Goal: Task Accomplishment & Management: Complete application form

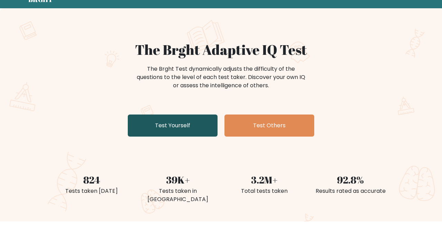
click at [191, 127] on link "Test Yourself" at bounding box center [173, 126] width 90 height 22
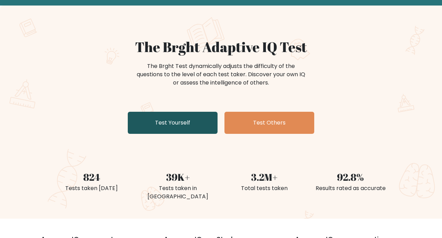
scroll to position [38, 0]
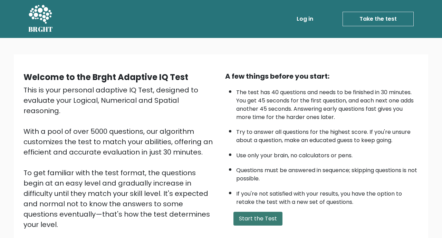
click at [266, 220] on button "Start the Test" at bounding box center [257, 219] width 49 height 14
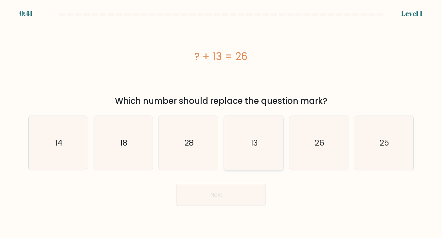
click at [253, 157] on icon "13" at bounding box center [254, 143] width 54 height 54
click at [221, 123] on input "d. 13" at bounding box center [221, 120] width 0 height 3
radio input "true"
click at [241, 202] on button "Next" at bounding box center [221, 195] width 90 height 22
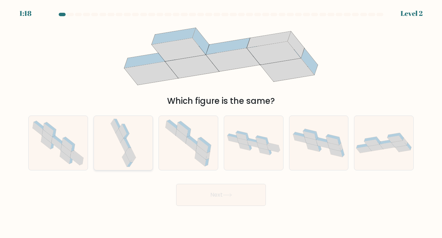
click at [127, 153] on icon at bounding box center [125, 145] width 8 height 14
click at [221, 123] on input "b." at bounding box center [221, 120] width 0 height 3
radio input "true"
click at [201, 199] on button "Next" at bounding box center [221, 195] width 90 height 22
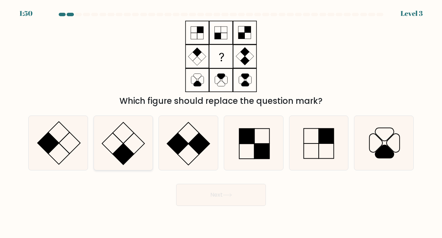
click at [121, 165] on rect at bounding box center [123, 154] width 21 height 21
click at [221, 123] on input "b." at bounding box center [221, 120] width 0 height 3
radio input "true"
click at [220, 201] on button "Next" at bounding box center [221, 195] width 90 height 22
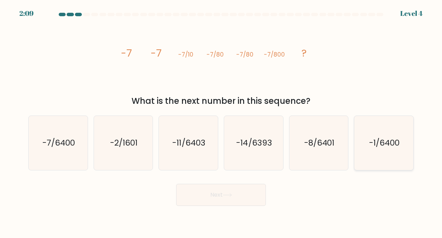
click at [395, 158] on icon "-1/6400" at bounding box center [384, 143] width 54 height 54
click at [221, 123] on input "f. -1/6400" at bounding box center [221, 120] width 0 height 3
radio input "true"
click at [395, 158] on icon "-1/6400" at bounding box center [384, 143] width 54 height 54
click at [221, 123] on input "f. -1/6400" at bounding box center [221, 120] width 0 height 3
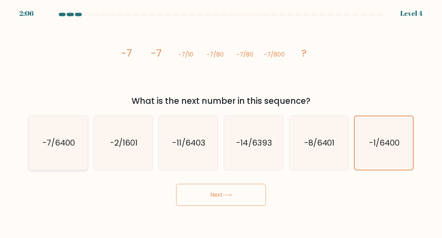
click at [56, 165] on icon "-7/6400" at bounding box center [58, 143] width 54 height 54
click at [221, 123] on input "a. -7/6400" at bounding box center [221, 120] width 0 height 3
radio input "true"
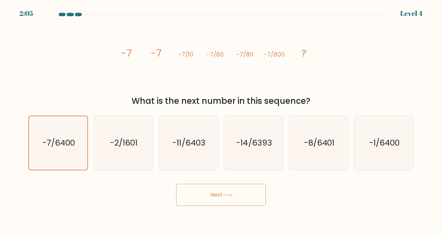
click at [224, 206] on button "Next" at bounding box center [221, 195] width 90 height 22
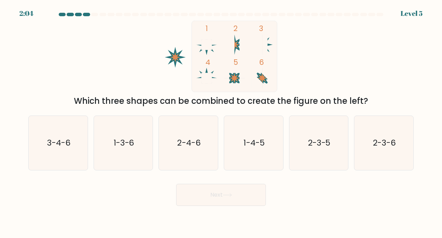
click at [229, 197] on icon at bounding box center [227, 195] width 9 height 4
click at [43, 153] on icon "3-4-6" at bounding box center [58, 143] width 54 height 54
click at [221, 123] on input "a. 3-4-6" at bounding box center [221, 120] width 0 height 3
radio input "true"
click at [212, 201] on button "Next" at bounding box center [221, 195] width 90 height 22
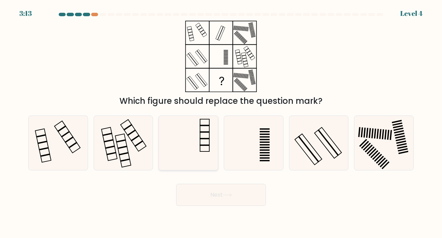
click at [207, 161] on icon at bounding box center [188, 143] width 54 height 54
click at [221, 123] on input "c." at bounding box center [221, 120] width 0 height 3
radio input "true"
click at [235, 203] on button "Next" at bounding box center [221, 195] width 90 height 22
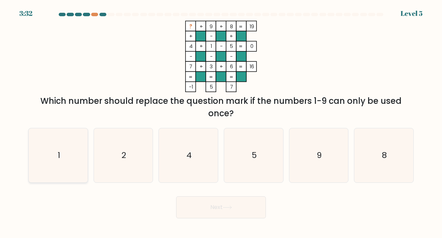
click at [64, 169] on icon "1" at bounding box center [58, 155] width 54 height 54
click at [221, 123] on input "a. 1" at bounding box center [221, 120] width 0 height 3
radio input "true"
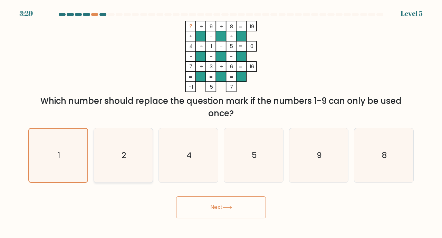
click at [119, 166] on icon "2" at bounding box center [123, 155] width 54 height 54
click at [221, 123] on input "b. 2" at bounding box center [221, 120] width 0 height 3
radio input "true"
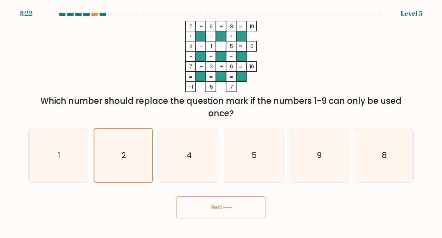
click at [215, 213] on button "Next" at bounding box center [221, 208] width 90 height 22
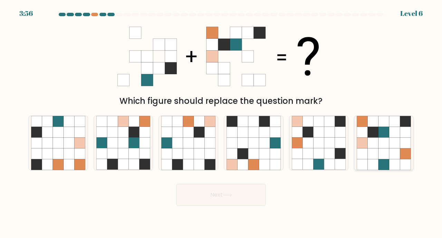
click at [384, 149] on icon at bounding box center [384, 143] width 11 height 11
click at [221, 123] on input "f." at bounding box center [221, 120] width 0 height 3
radio input "true"
click at [398, 155] on icon at bounding box center [394, 154] width 11 height 11
click at [221, 123] on input "f." at bounding box center [221, 120] width 0 height 3
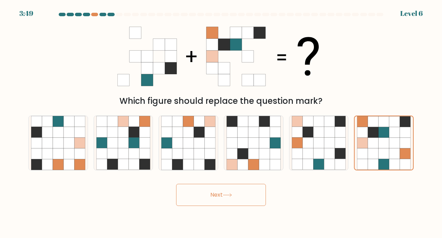
click at [231, 206] on button "Next" at bounding box center [221, 195] width 90 height 22
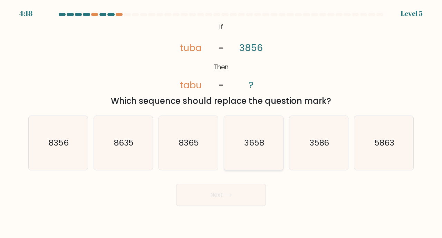
click at [270, 154] on icon "3658" at bounding box center [254, 143] width 54 height 54
click at [221, 123] on input "d. 3658" at bounding box center [221, 120] width 0 height 3
radio input "true"
click at [216, 202] on button "Next" at bounding box center [221, 195] width 90 height 22
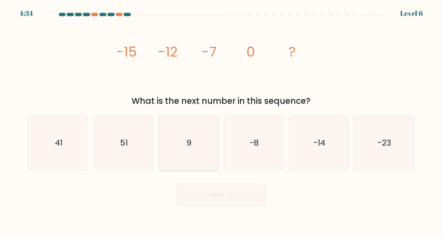
click at [193, 140] on icon "9" at bounding box center [188, 143] width 54 height 54
click at [221, 123] on input "c. 9" at bounding box center [221, 120] width 0 height 3
radio input "true"
click at [250, 206] on button "Next" at bounding box center [221, 195] width 90 height 22
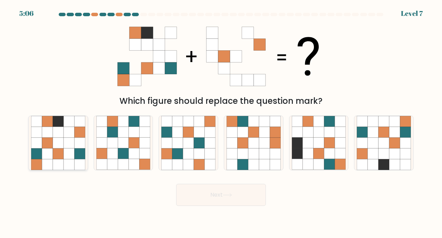
click at [62, 167] on icon at bounding box center [58, 164] width 11 height 11
click at [221, 123] on input "a." at bounding box center [221, 120] width 0 height 3
radio input "true"
click at [246, 204] on button "Next" at bounding box center [221, 195] width 90 height 22
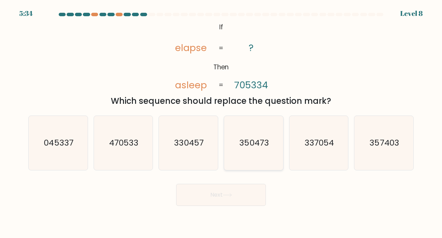
click at [257, 165] on icon "350473" at bounding box center [254, 143] width 54 height 54
click at [221, 123] on input "d. 350473" at bounding box center [221, 120] width 0 height 3
radio input "true"
click at [234, 201] on button "Next" at bounding box center [221, 195] width 90 height 22
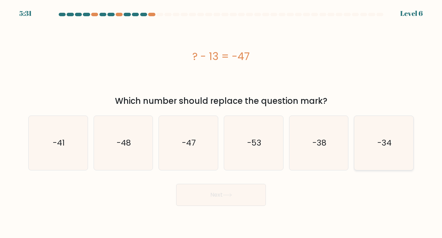
click at [407, 154] on icon "-34" at bounding box center [384, 143] width 54 height 54
click at [221, 123] on input "f. -34" at bounding box center [221, 120] width 0 height 3
radio input "true"
click at [240, 205] on button "Next" at bounding box center [221, 195] width 90 height 22
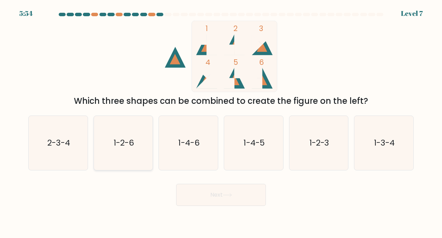
click at [129, 170] on icon "1-2-6" at bounding box center [123, 143] width 54 height 54
click at [221, 123] on input "b. 1-2-6" at bounding box center [221, 120] width 0 height 3
radio input "true"
click at [211, 202] on button "Next" at bounding box center [221, 195] width 90 height 22
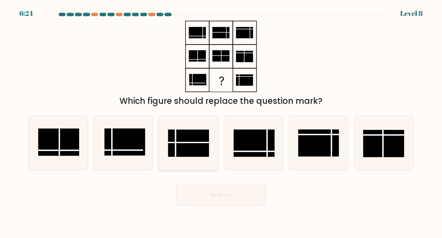
click at [199, 157] on rect at bounding box center [188, 143] width 41 height 27
click at [221, 123] on input "c." at bounding box center [221, 120] width 0 height 3
radio input "true"
click at [232, 197] on icon at bounding box center [227, 195] width 9 height 4
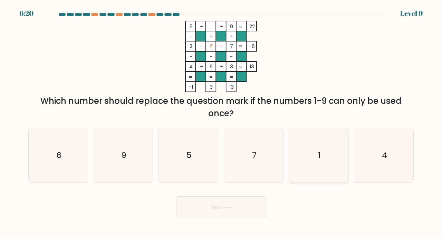
click at [330, 163] on icon "1" at bounding box center [319, 155] width 54 height 54
click at [221, 123] on input "e. 1" at bounding box center [221, 120] width 0 height 3
radio input "true"
click at [243, 209] on button "Next" at bounding box center [221, 208] width 90 height 22
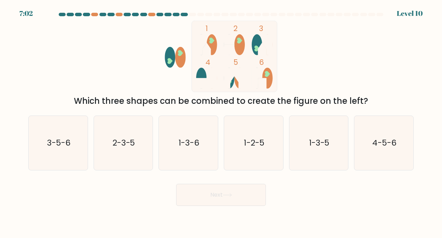
click at [232, 206] on button "Next" at bounding box center [221, 195] width 90 height 22
click at [327, 164] on icon "1-3-5" at bounding box center [319, 143] width 54 height 54
click at [221, 123] on input "e. 1-3-5" at bounding box center [221, 120] width 0 height 3
radio input "true"
click at [330, 163] on icon "1-3-5" at bounding box center [319, 143] width 54 height 54
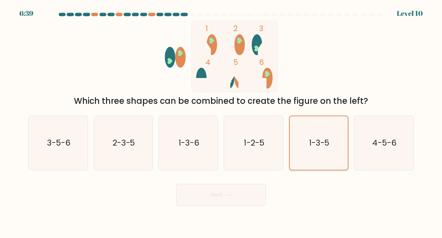
click at [221, 123] on input "e. 1-3-5" at bounding box center [221, 120] width 0 height 3
click at [238, 204] on button "Next" at bounding box center [221, 195] width 90 height 22
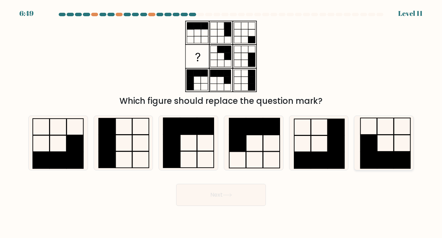
click at [386, 156] on icon at bounding box center [384, 143] width 54 height 54
click at [221, 123] on input "f." at bounding box center [221, 120] width 0 height 3
radio input "true"
click at [236, 196] on button "Next" at bounding box center [221, 195] width 90 height 22
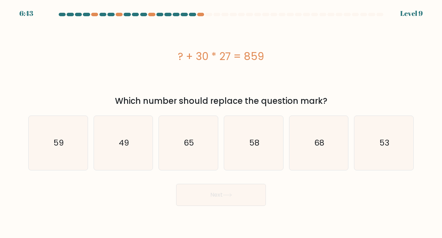
click at [235, 201] on button "Next" at bounding box center [221, 195] width 90 height 22
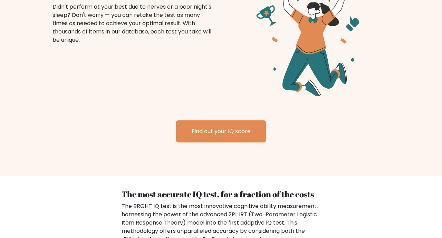
scroll to position [948, 0]
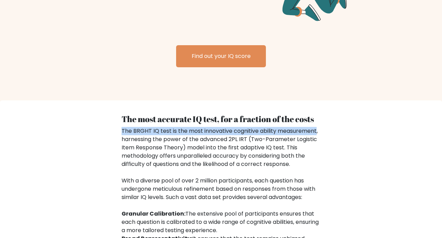
click at [390, 151] on div "The most accurate IQ test, for a fraction of the costs The BRGHT IQ test is the…" at bounding box center [221, 242] width 442 height 284
